Goal: Task Accomplishment & Management: Use online tool/utility

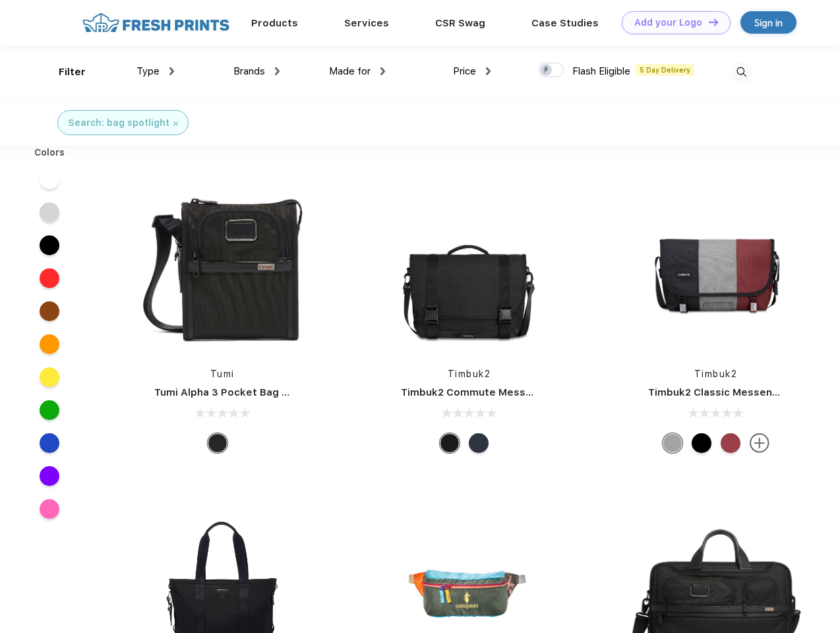
click at [671, 22] on link "Add your Logo Design Tool" at bounding box center [676, 22] width 109 height 23
click at [0, 0] on div "Design Tool" at bounding box center [0, 0] width 0 height 0
click at [707, 22] on link "Add your Logo Design Tool" at bounding box center [676, 22] width 109 height 23
click at [63, 72] on div "Filter" at bounding box center [72, 72] width 27 height 15
click at [156, 71] on span "Type" at bounding box center [147, 71] width 23 height 12
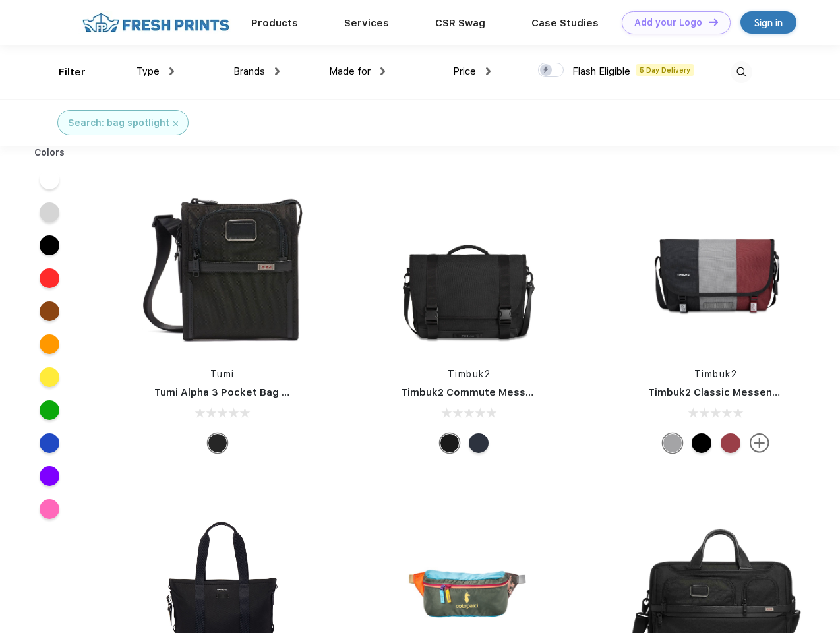
click at [256, 71] on span "Brands" at bounding box center [249, 71] width 32 height 12
click at [357, 71] on span "Made for" at bounding box center [350, 71] width 42 height 12
click at [472, 71] on span "Price" at bounding box center [464, 71] width 23 height 12
click at [551, 71] on div at bounding box center [551, 70] width 26 height 15
click at [546, 71] on input "checkbox" at bounding box center [542, 66] width 9 height 9
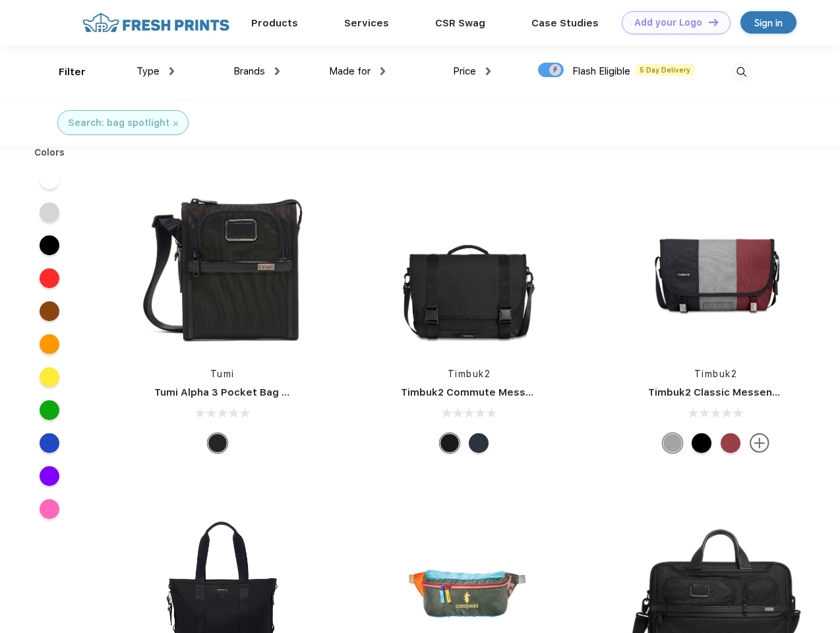
click at [741, 72] on img at bounding box center [741, 72] width 22 height 22
